Goal: Information Seeking & Learning: Find specific fact

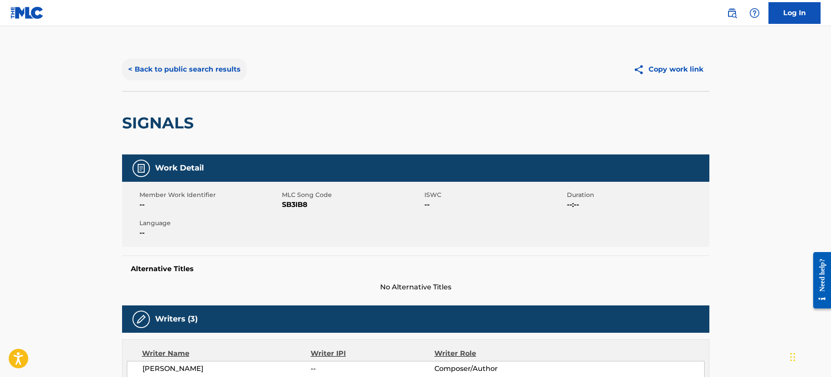
click at [221, 65] on button "< Back to public search results" at bounding box center [184, 70] width 125 height 22
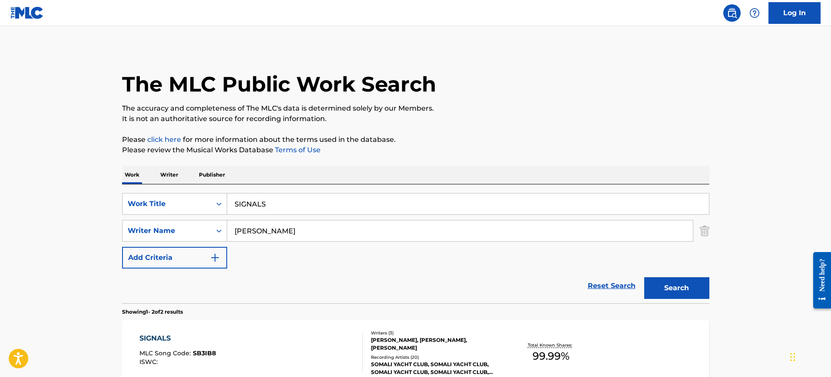
scroll to position [100, 0]
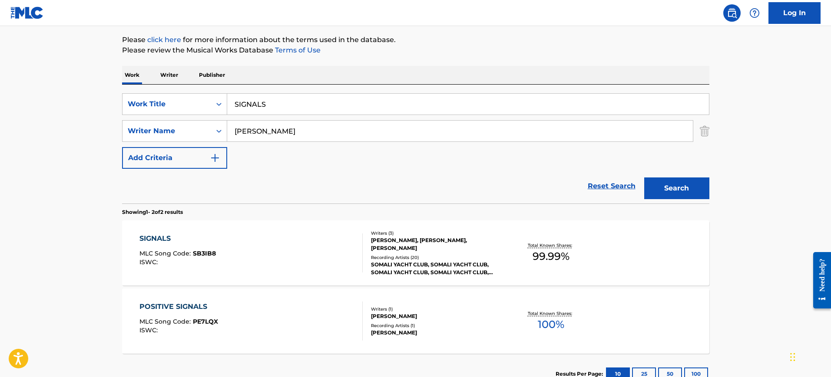
click at [325, 112] on input "SIGNALS" at bounding box center [468, 104] width 482 height 21
paste input "How Great Is Our God [PERSON_NAME], [PERSON_NAME], J"
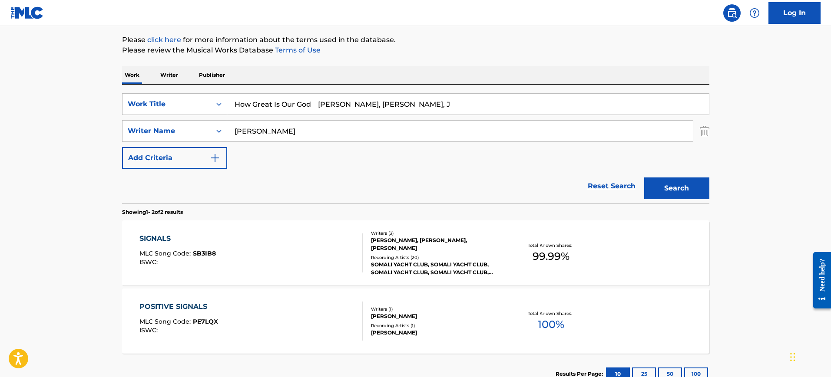
type input "How Great Is Our God [PERSON_NAME], [PERSON_NAME], J"
click at [294, 139] on input "[PERSON_NAME]" at bounding box center [460, 131] width 466 height 21
paste input "How Great Is Our God [PERSON_NAME], [PERSON_NAME], J"
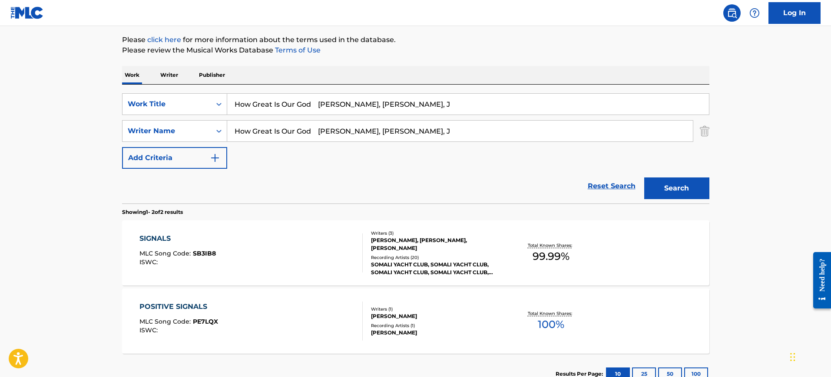
type input "How Great Is Our God [PERSON_NAME], [PERSON_NAME], J"
drag, startPoint x: 314, startPoint y: 107, endPoint x: 461, endPoint y: 109, distance: 147.2
click at [460, 108] on input "How Great Is Our God [PERSON_NAME], [PERSON_NAME], J" at bounding box center [468, 104] width 482 height 21
type input "How Great Is Our [DEMOGRAPHIC_DATA]"
click at [421, 132] on input "How Great Is Our God [PERSON_NAME], [PERSON_NAME], J" at bounding box center [460, 131] width 466 height 21
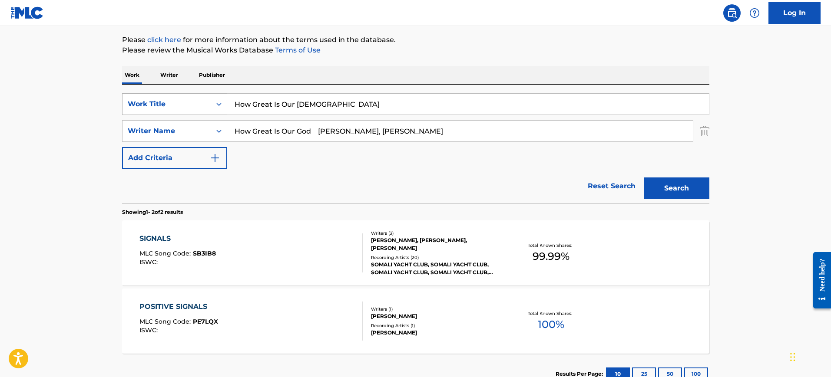
drag, startPoint x: 384, startPoint y: 129, endPoint x: 144, endPoint y: 110, distance: 241.3
click at [142, 112] on div "SearchWithCriteria72c01204-cb15-4bb6-b6a3-5cbe0c4c1425 Work Title How Great Is …" at bounding box center [415, 131] width 587 height 76
type input "Cash"
click at [644, 178] on button "Search" at bounding box center [676, 189] width 65 height 22
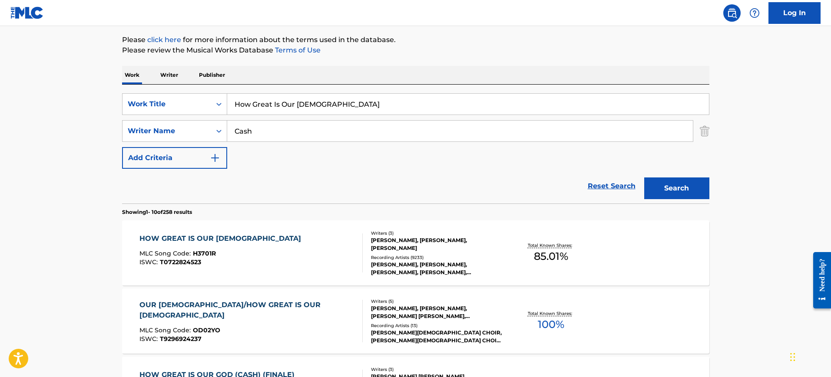
click at [257, 236] on div "HOW GREAT IS OUR GOD MLC Song Code : H3701R ISWC : T0722824523" at bounding box center [250, 253] width 223 height 39
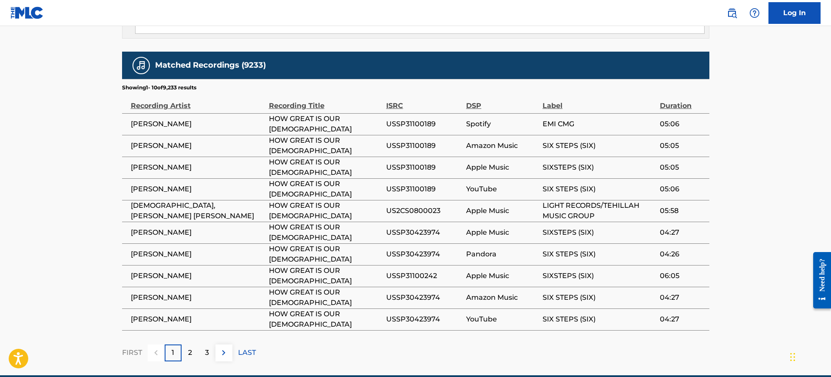
scroll to position [1001, 0]
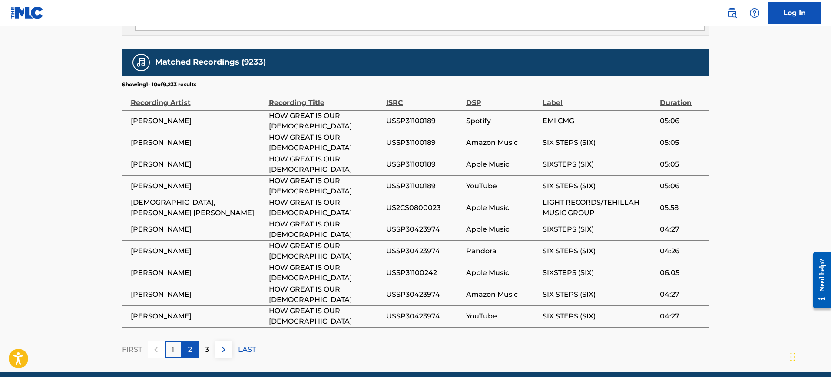
click at [189, 345] on p "2" at bounding box center [190, 350] width 4 height 10
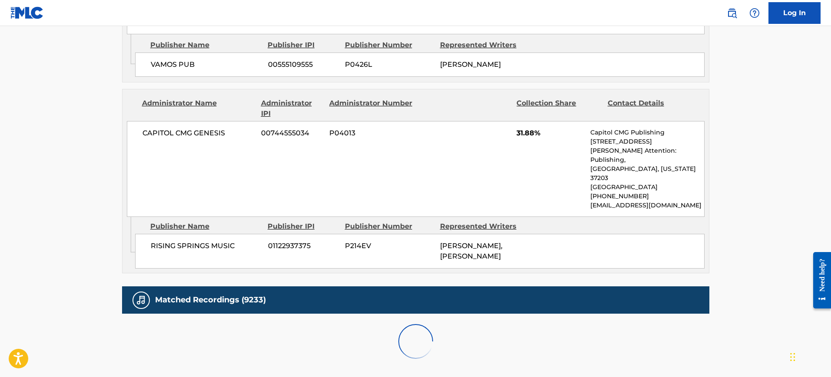
scroll to position [991, 0]
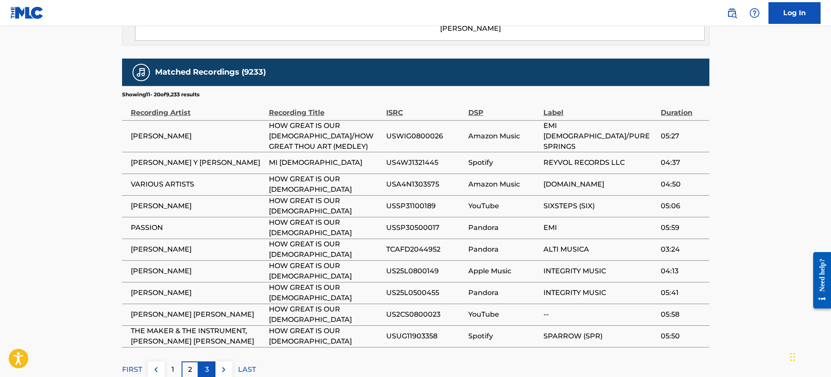
click at [206, 365] on p "3" at bounding box center [207, 370] width 4 height 10
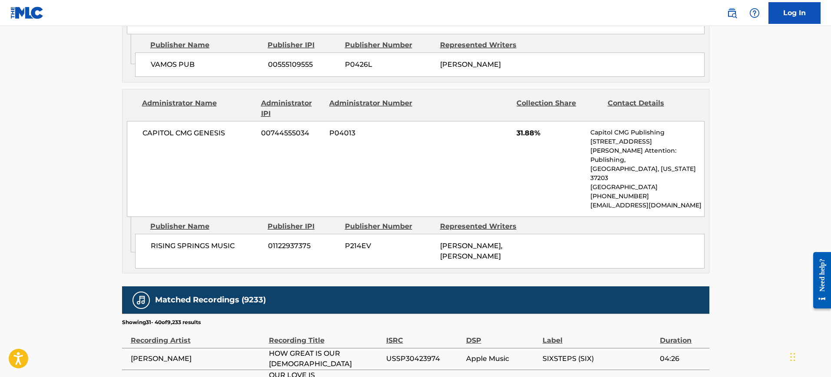
scroll to position [1001, 0]
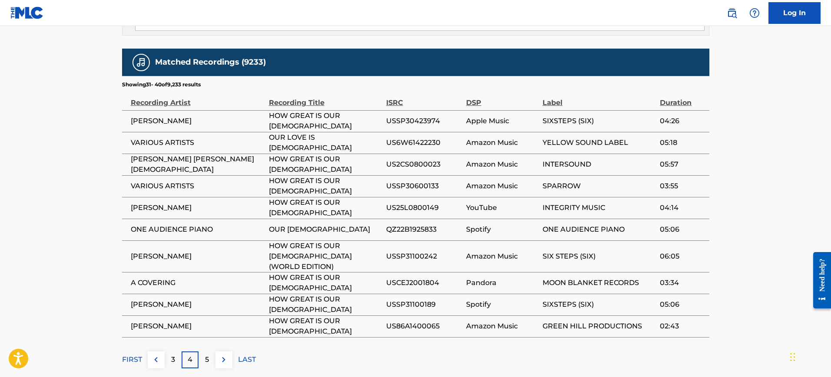
click at [205, 355] on p "5" at bounding box center [207, 360] width 4 height 10
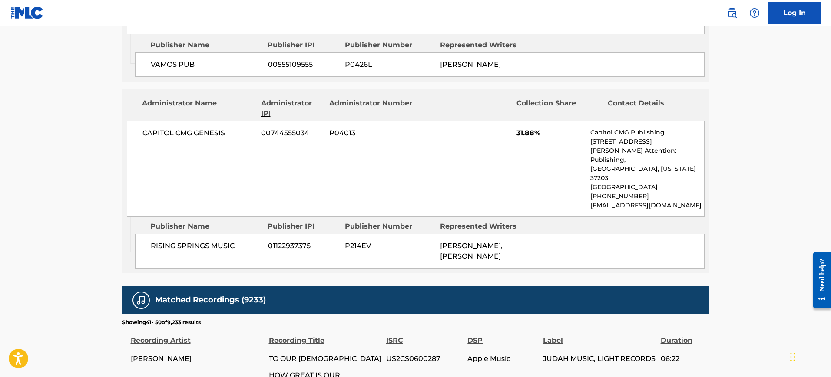
scroll to position [991, 0]
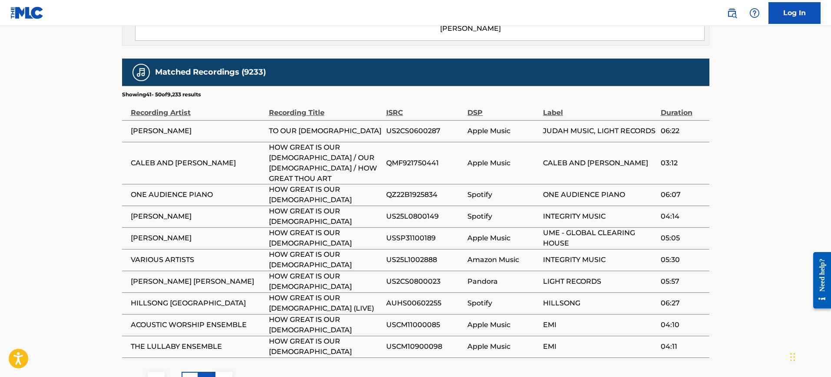
click at [205, 375] on p "6" at bounding box center [207, 380] width 4 height 10
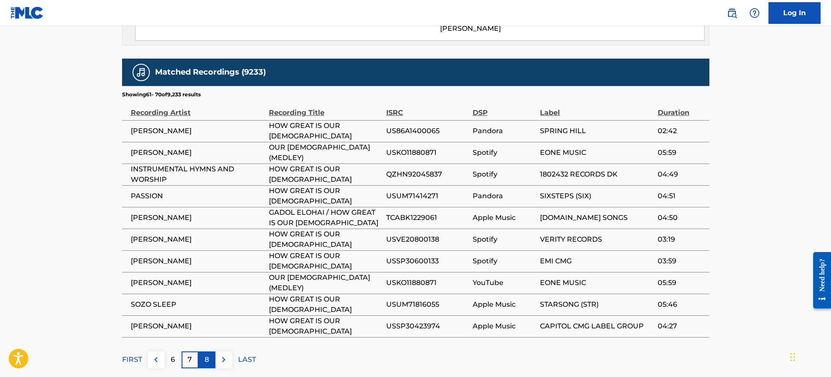
click at [203, 352] on div "8" at bounding box center [206, 360] width 17 height 17
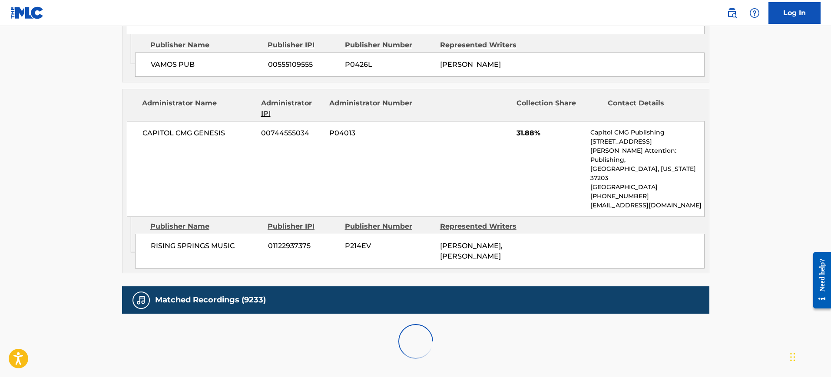
scroll to position [1001, 0]
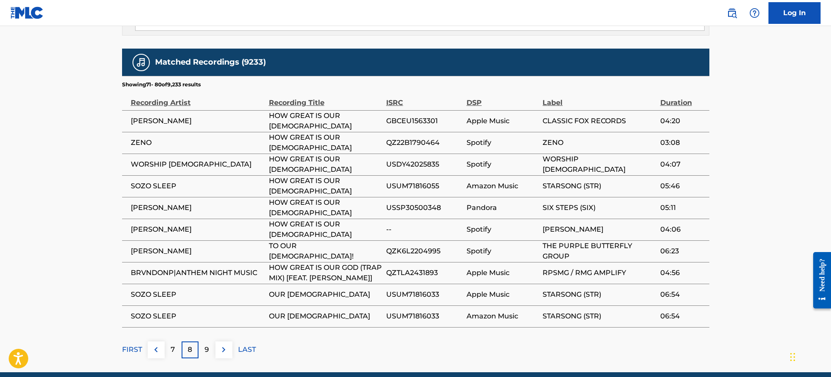
click at [196, 342] on div "8" at bounding box center [190, 350] width 17 height 17
click at [210, 342] on div "9" at bounding box center [206, 350] width 17 height 17
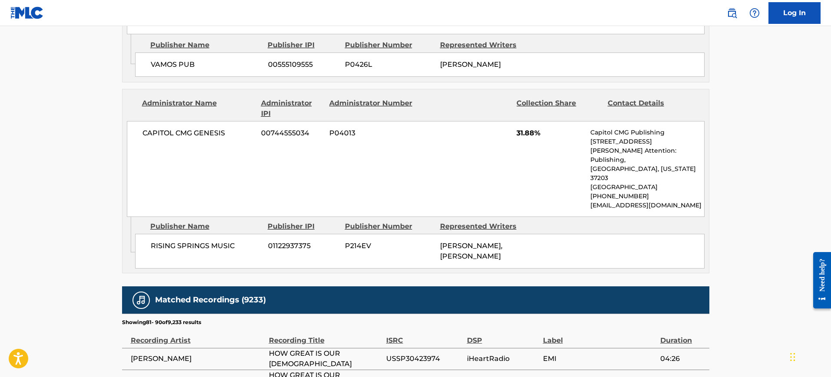
scroll to position [991, 0]
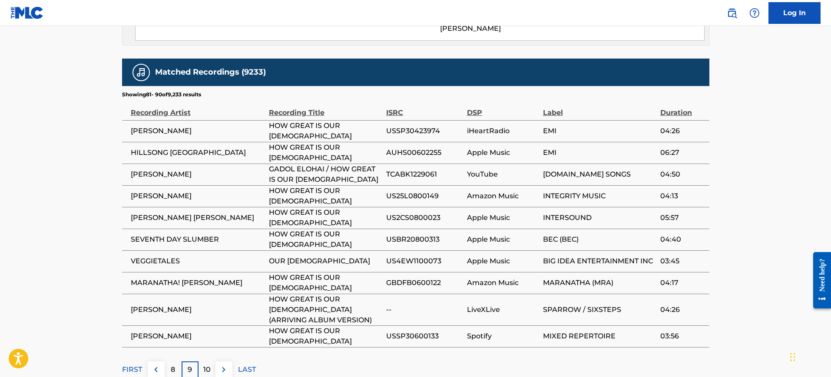
click at [210, 365] on p "10" at bounding box center [206, 370] width 7 height 10
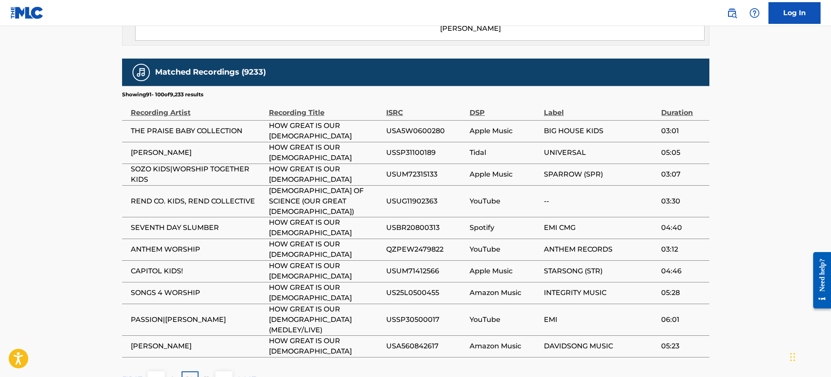
click at [397, 185] on td "USUG11902363" at bounding box center [427, 201] width 83 height 32
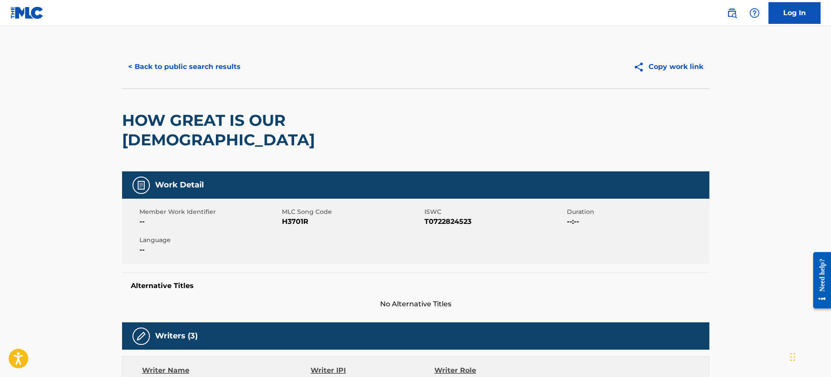
scroll to position [0, 0]
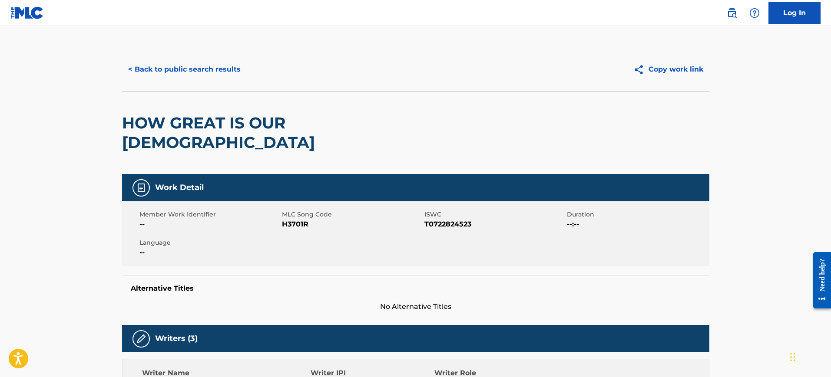
click at [185, 55] on div "< Back to public search results Copy work link" at bounding box center [415, 69] width 587 height 43
click at [193, 67] on button "< Back to public search results" at bounding box center [184, 70] width 125 height 22
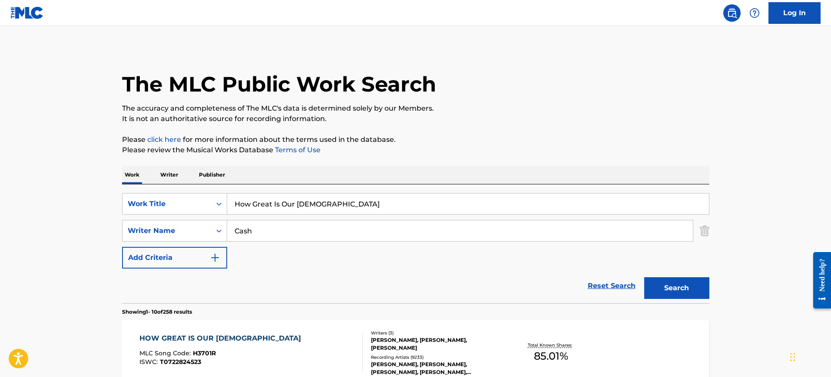
scroll to position [100, 0]
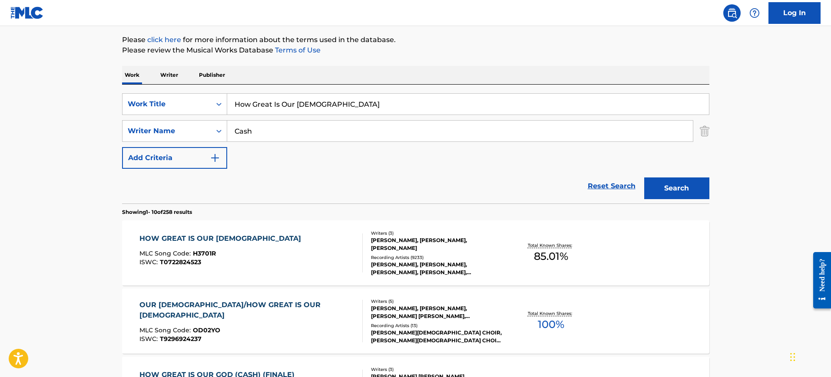
drag, startPoint x: 254, startPoint y: 114, endPoint x: 204, endPoint y: 118, distance: 50.5
click at [203, 117] on div "SearchWithCriteria72c01204-cb15-4bb6-b6a3-5cbe0c4c1425 Work Title How Great Is …" at bounding box center [415, 131] width 587 height 76
paste input "LAST DANCE [PERSON_NAME]"
type input "LAST DANCE [PERSON_NAME]"
drag, startPoint x: 260, startPoint y: 130, endPoint x: 154, endPoint y: 132, distance: 106.4
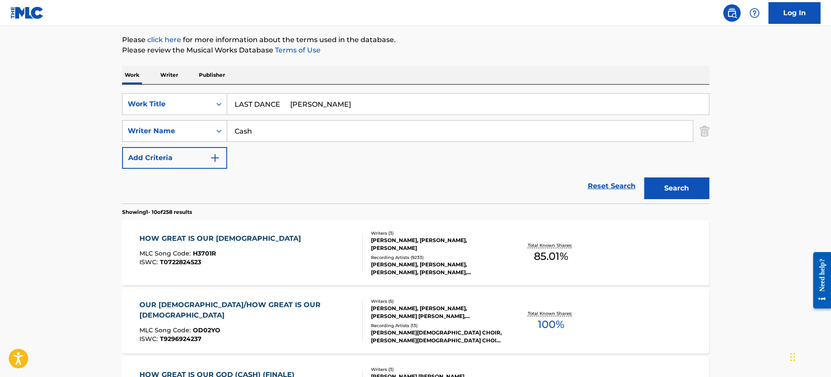
click at [154, 132] on div "SearchWithCriteria40a8dfcd-cf72-4777-aca6-daf7e92ba290 Writer Name [PERSON_NAME]" at bounding box center [415, 131] width 587 height 22
paste input "LAST DANCE [PERSON_NAME]"
type input "LAST DANCE [PERSON_NAME]"
drag, startPoint x: 281, startPoint y: 105, endPoint x: 355, endPoint y: 105, distance: 73.8
click at [355, 105] on input "LAST DANCE [PERSON_NAME]" at bounding box center [468, 104] width 482 height 21
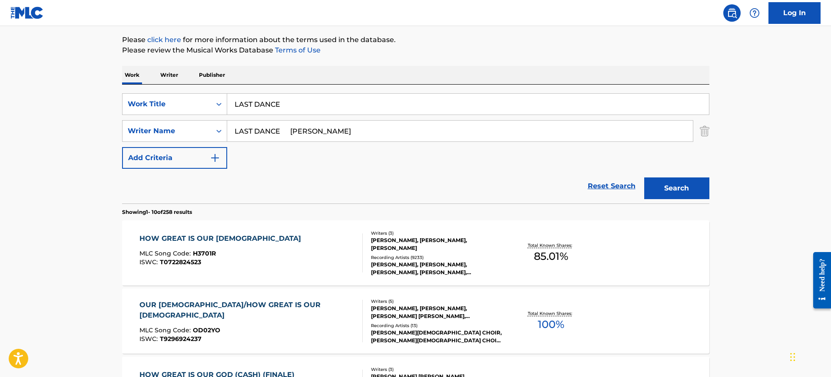
type input "LAST DANCE"
drag, startPoint x: 316, startPoint y: 132, endPoint x: 374, endPoint y: 135, distance: 58.3
click at [374, 135] on input "LAST DANCE [PERSON_NAME]" at bounding box center [460, 131] width 466 height 21
drag, startPoint x: 292, startPoint y: 132, endPoint x: 7, endPoint y: 122, distance: 285.9
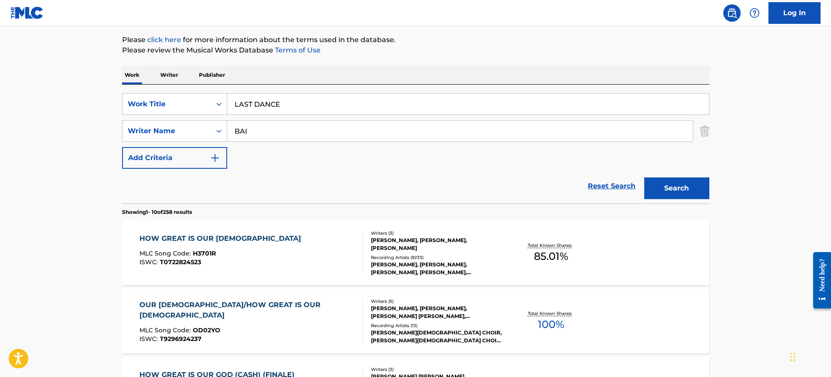
type input "BAI"
click at [644, 178] on button "Search" at bounding box center [676, 189] width 65 height 22
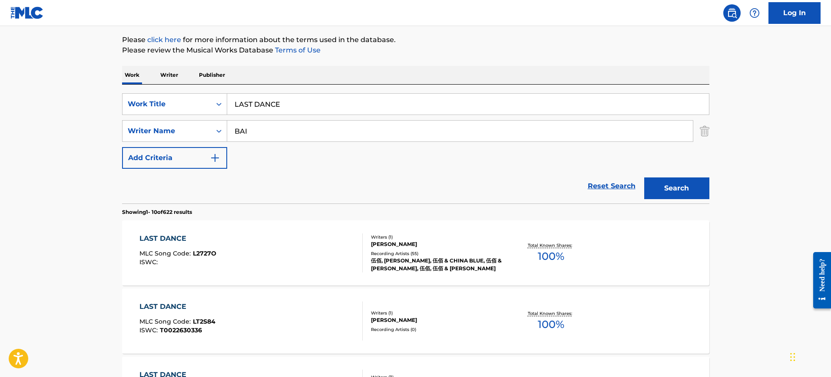
click at [323, 233] on div "LAST DANCE MLC Song Code : L2727O ISWC : Writers ( 1 ) [PERSON_NAME] Recording …" at bounding box center [415, 253] width 587 height 65
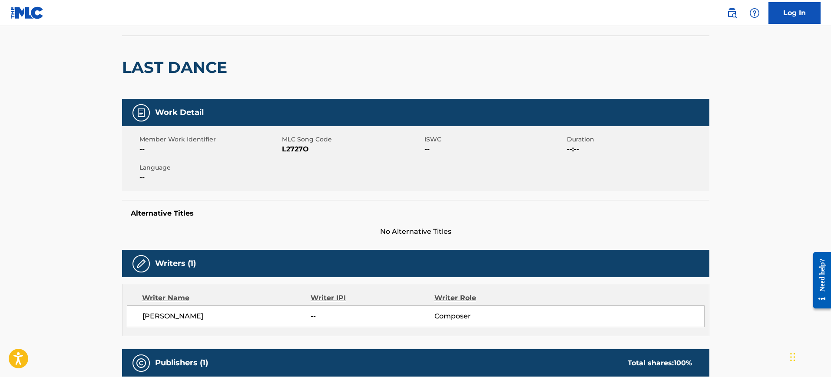
scroll to position [54, 0]
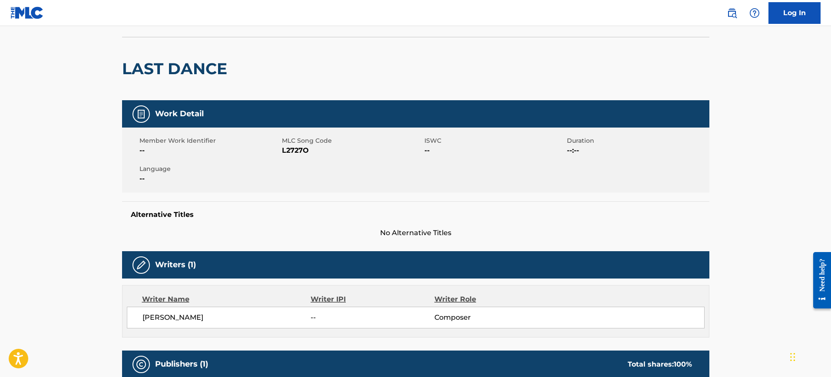
click at [174, 69] on h2 "LAST DANCE" at bounding box center [176, 69] width 109 height 20
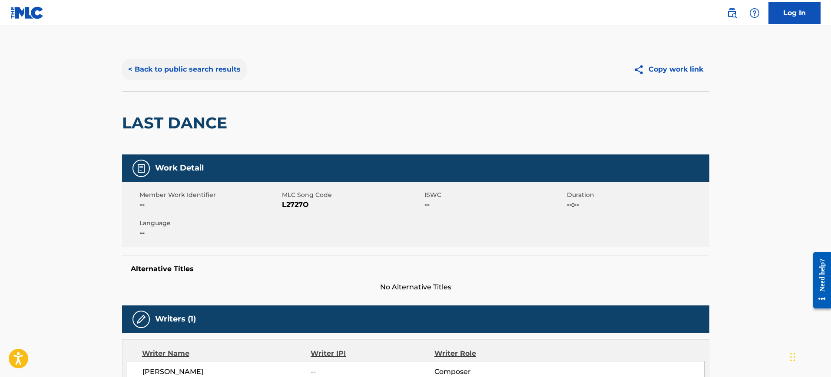
click at [186, 70] on button "< Back to public search results" at bounding box center [184, 70] width 125 height 22
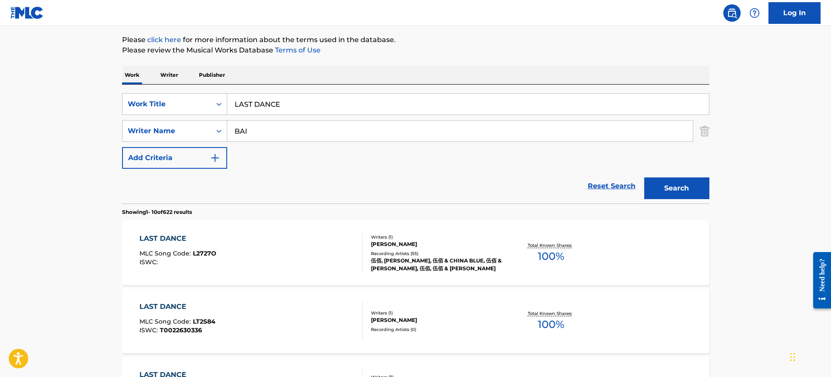
drag, startPoint x: 314, startPoint y: 98, endPoint x: 261, endPoint y: 111, distance: 54.6
click at [221, 101] on div "SearchWithCriteria72c01204-cb15-4bb6-b6a3-5cbe0c4c1425 Work Title LAST DANCE" at bounding box center [415, 104] width 587 height 22
paste input "I Am Vex [PERSON_NAME]"
type input "I Am Vex [PERSON_NAME]"
drag, startPoint x: 218, startPoint y: 122, endPoint x: 207, endPoint y: 121, distance: 10.9
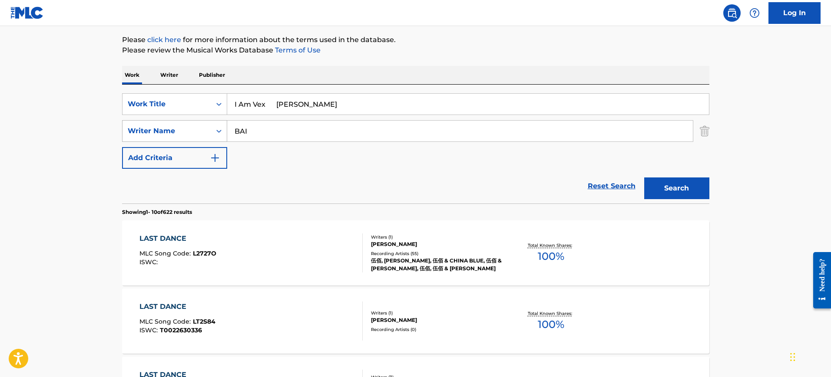
click at [207, 121] on div "SearchWithCriteria40a8dfcd-cf72-4777-aca6-daf7e92ba290 Writer Name [PERSON_NAME]" at bounding box center [415, 131] width 587 height 22
paste input "I Am Vex [PERSON_NAME]"
type input "I Am Vex [PERSON_NAME]"
drag, startPoint x: 272, startPoint y: 108, endPoint x: 372, endPoint y: 126, distance: 101.0
click at [372, 126] on div "SearchWithCriteria72c01204-cb15-4bb6-b6a3-5cbe0c4c1425 Work Title I Am Vex [PER…" at bounding box center [415, 131] width 587 height 76
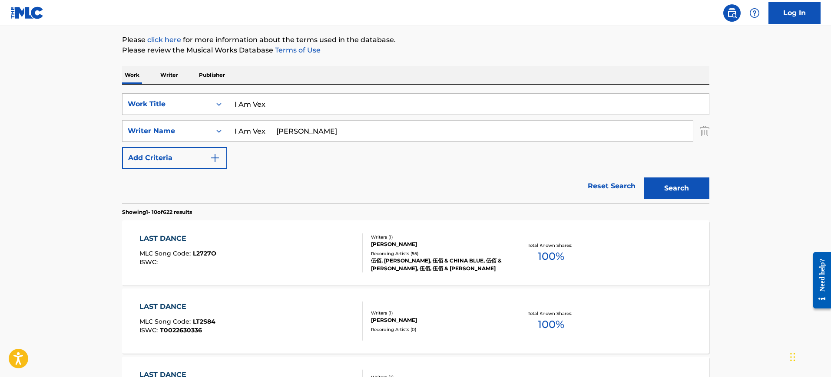
type input "I Am Vex"
drag, startPoint x: 280, startPoint y: 129, endPoint x: 175, endPoint y: 122, distance: 104.5
click at [175, 122] on div "SearchWithCriteria40a8dfcd-cf72-4777-aca6-daf7e92ba290 Writer Name I Am Vex [PE…" at bounding box center [415, 131] width 587 height 22
drag, startPoint x: 261, startPoint y: 129, endPoint x: 117, endPoint y: 118, distance: 144.2
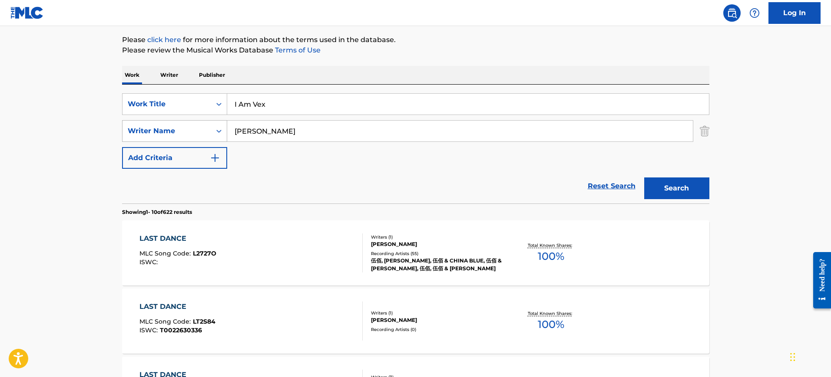
click at [644, 178] on button "Search" at bounding box center [676, 189] width 65 height 22
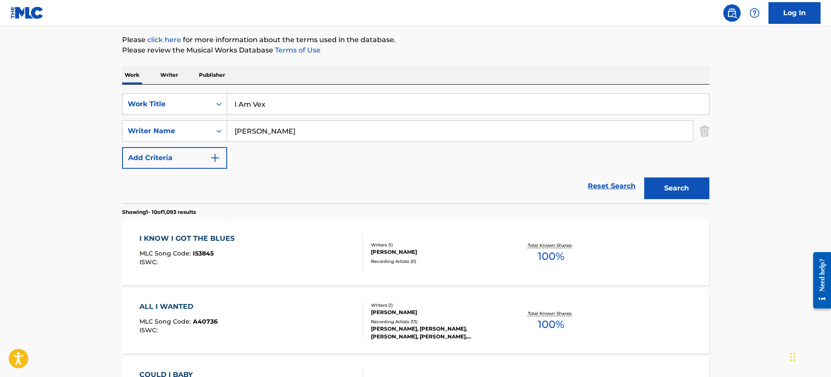
click at [287, 134] on input "[PERSON_NAME]" at bounding box center [460, 131] width 466 height 21
paste input "[PERSON_NAME]"
type input "[PERSON_NAME]"
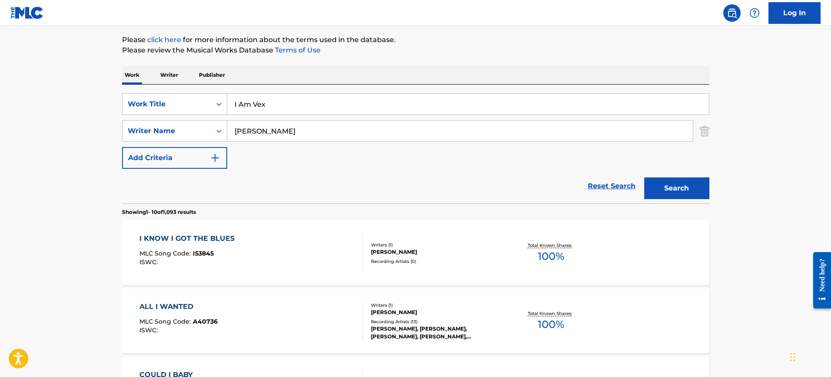
click at [644, 178] on button "Search" at bounding box center [676, 189] width 65 height 22
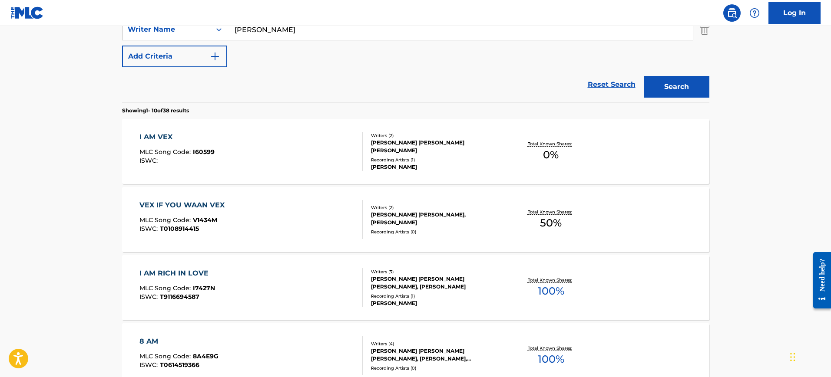
scroll to position [208, 0]
